Goal: Information Seeking & Learning: Learn about a topic

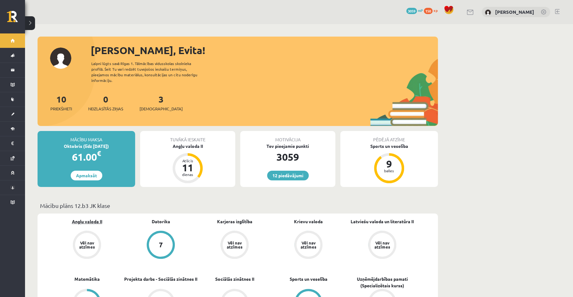
click at [85, 218] on link "Angļu valoda II" at bounding box center [87, 221] width 30 height 7
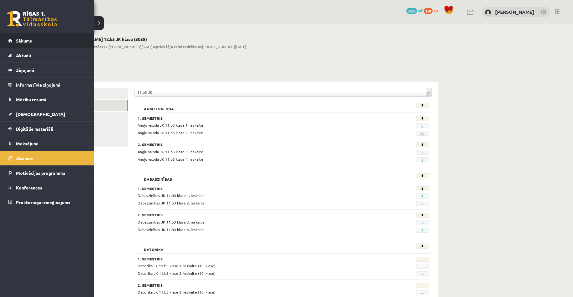
click at [21, 45] on link "Sākums" at bounding box center [47, 40] width 78 height 14
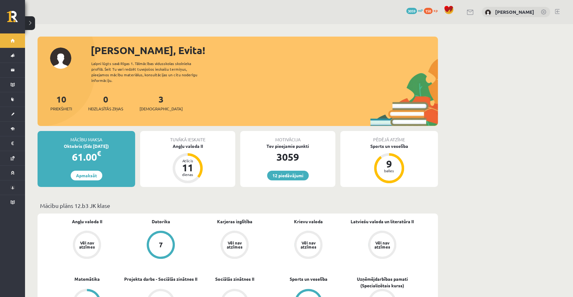
click at [26, 26] on button at bounding box center [30, 23] width 10 height 14
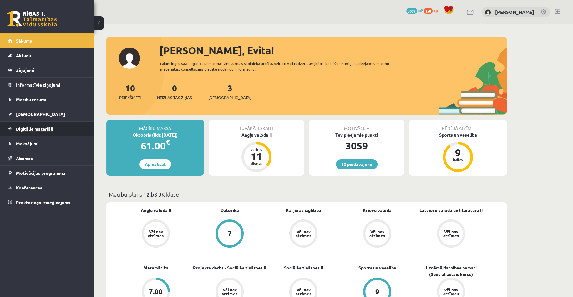
click at [15, 129] on link "Digitālie materiāli" at bounding box center [47, 129] width 78 height 14
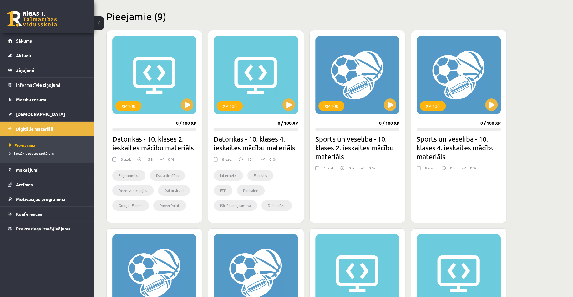
scroll to position [188, 0]
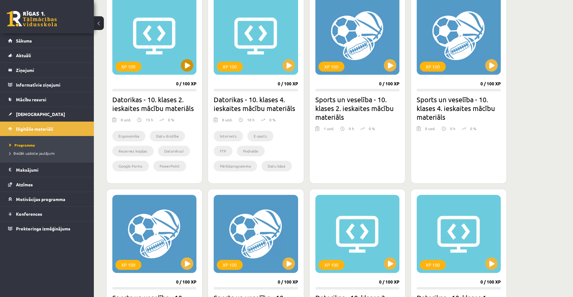
click at [97, 21] on button at bounding box center [99, 23] width 10 height 14
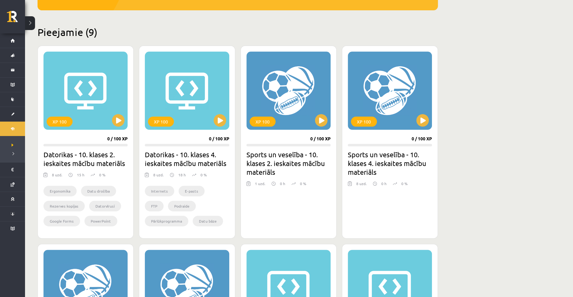
scroll to position [0, 0]
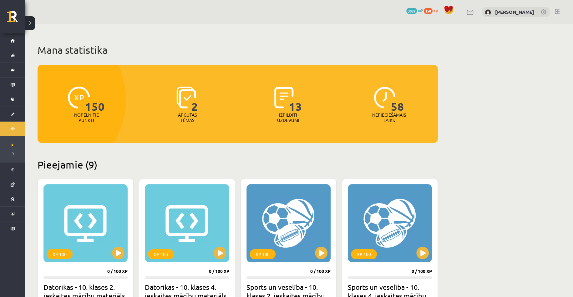
click at [194, 104] on span "2" at bounding box center [194, 100] width 7 height 26
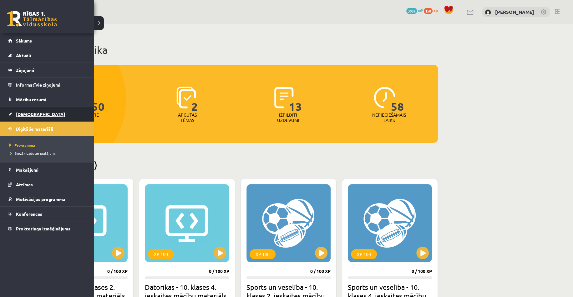
click at [10, 114] on link "[DEMOGRAPHIC_DATA]" at bounding box center [47, 114] width 78 height 14
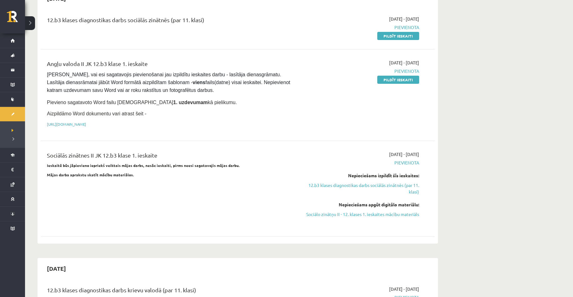
scroll to position [94, 0]
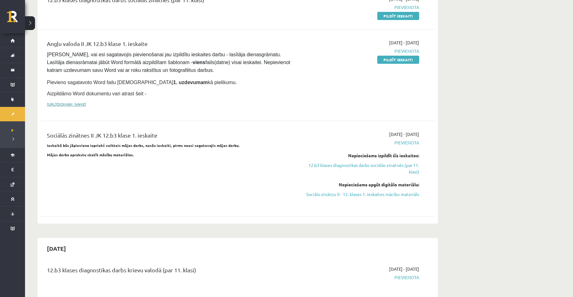
click at [86, 104] on link "https://drive.google.com/drive/folders/1IHE_ip15KOAbO2Se1NDGwZ2e__vlzPUf?usp=sh…" at bounding box center [66, 104] width 39 height 5
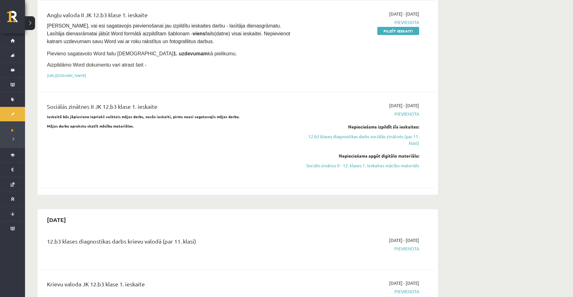
scroll to position [125, 0]
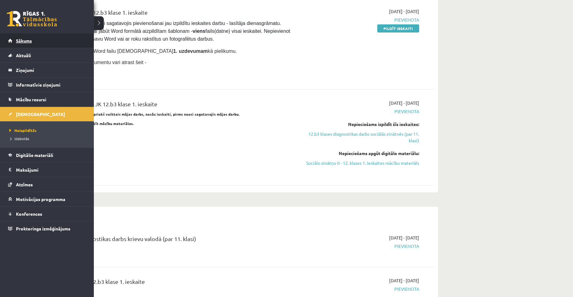
click at [13, 38] on link "Sākums" at bounding box center [47, 40] width 78 height 14
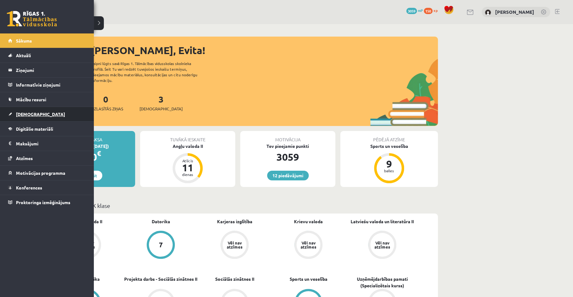
click at [8, 114] on link "[DEMOGRAPHIC_DATA]" at bounding box center [47, 114] width 78 height 14
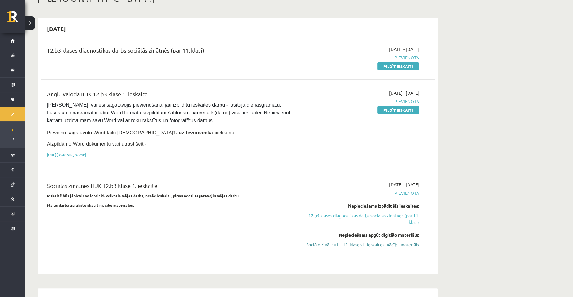
scroll to position [63, 0]
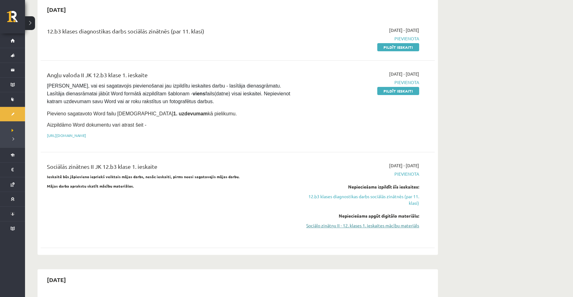
click at [373, 223] on link "Sociālo zinātņu II - 12. klases 1. ieskaites mācību materiāls" at bounding box center [360, 225] width 118 height 7
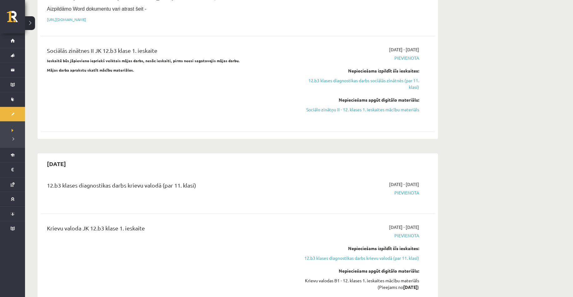
scroll to position [188, 0]
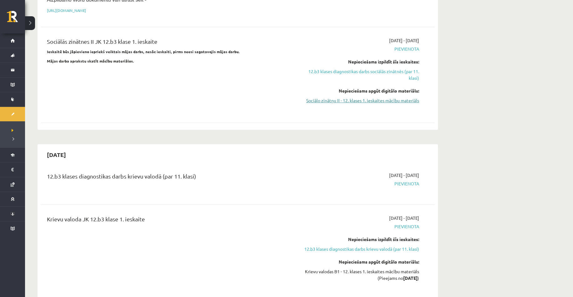
click at [388, 102] on link "Sociālo zinātņu II - 12. klases 1. ieskaites mācību materiāls" at bounding box center [360, 100] width 118 height 7
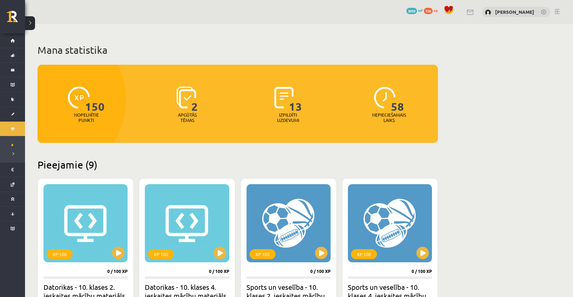
click at [192, 97] on span "2" at bounding box center [194, 100] width 7 height 26
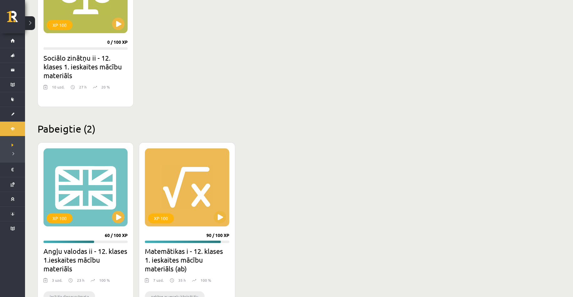
scroll to position [685, 0]
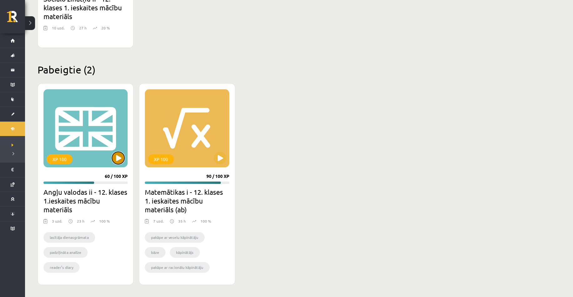
click at [119, 161] on button at bounding box center [118, 158] width 13 height 13
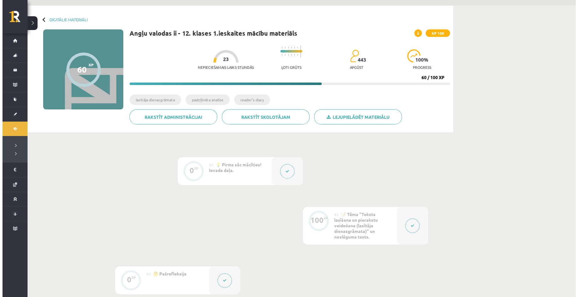
scroll to position [125, 0]
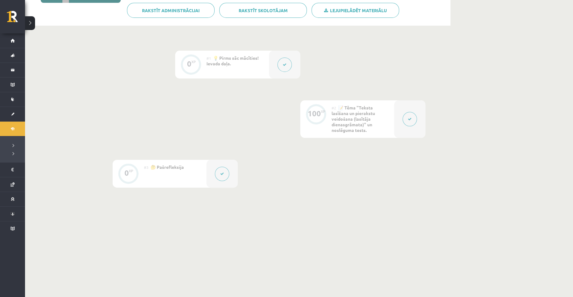
click at [407, 121] on button at bounding box center [409, 119] width 14 height 14
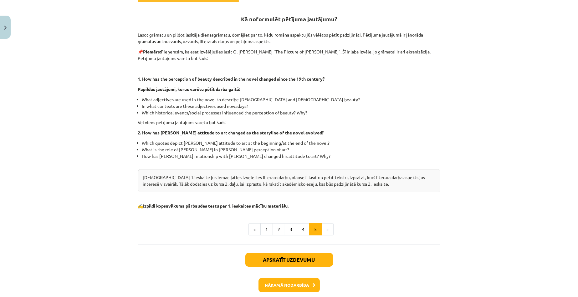
scroll to position [113, 0]
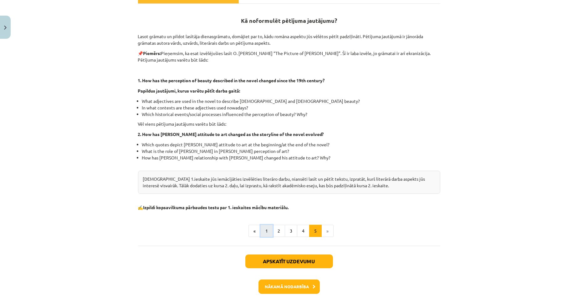
click at [266, 230] on button "1" at bounding box center [266, 231] width 13 height 13
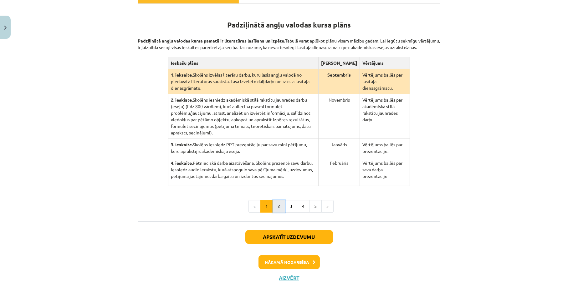
click at [274, 202] on button "2" at bounding box center [278, 206] width 13 height 13
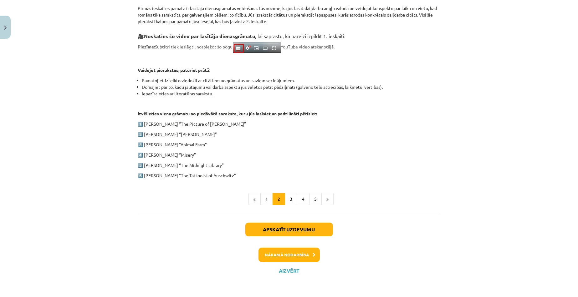
scroll to position [219, 0]
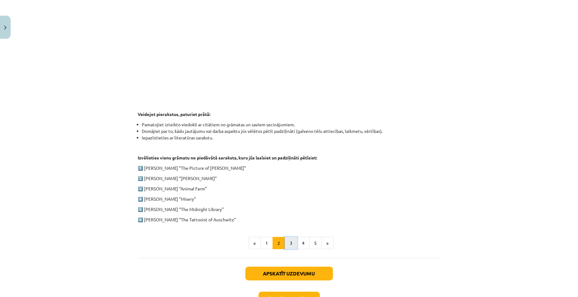
click at [288, 240] on button "3" at bounding box center [291, 243] width 13 height 13
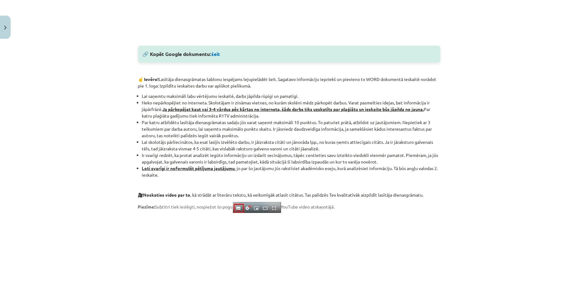
scroll to position [341, 0]
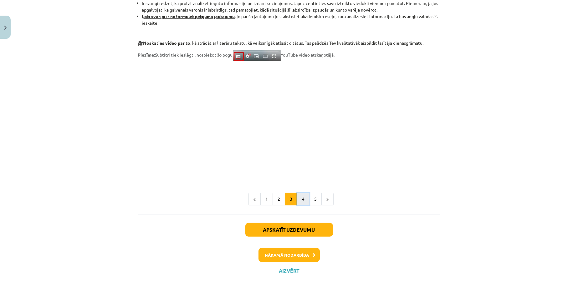
click at [299, 196] on button "4" at bounding box center [303, 199] width 13 height 13
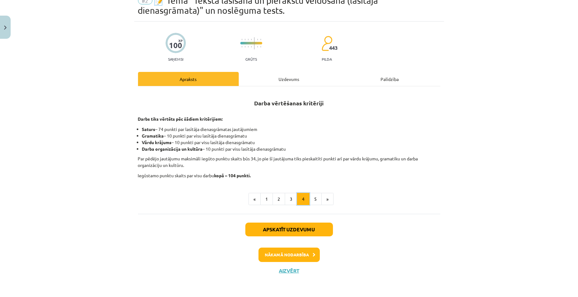
scroll to position [30, 0]
click at [314, 201] on button "5" at bounding box center [315, 199] width 13 height 13
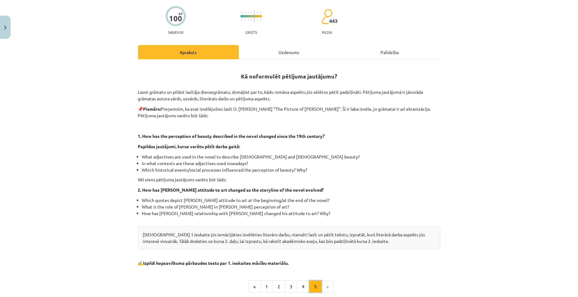
scroll to position [144, 0]
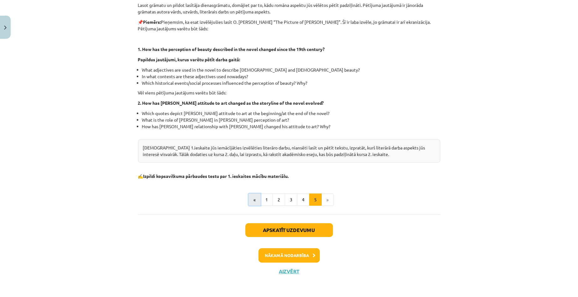
click at [254, 199] on button "«" at bounding box center [254, 200] width 12 height 13
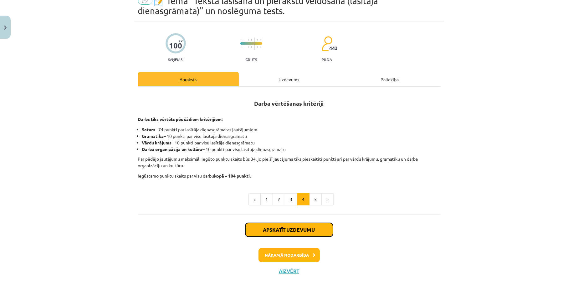
click at [266, 228] on button "Apskatīt uzdevumu" at bounding box center [289, 230] width 88 height 14
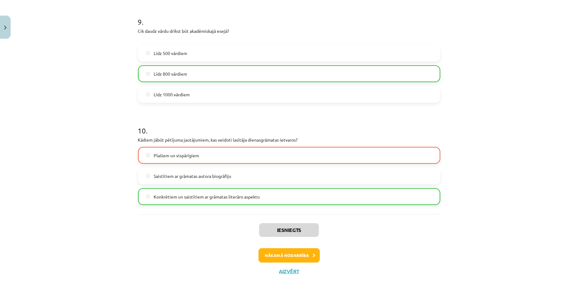
scroll to position [946, 0]
click at [294, 269] on button "Aizvērt" at bounding box center [289, 271] width 24 height 6
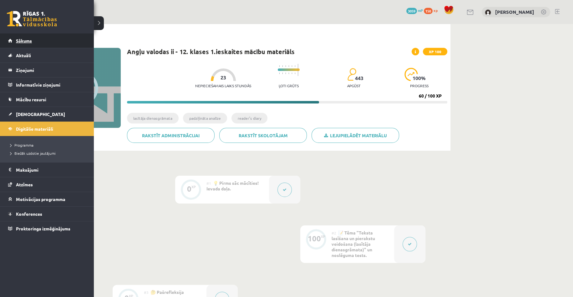
click at [13, 40] on link "Sākums" at bounding box center [47, 40] width 78 height 14
